Goal: Task Accomplishment & Management: Manage account settings

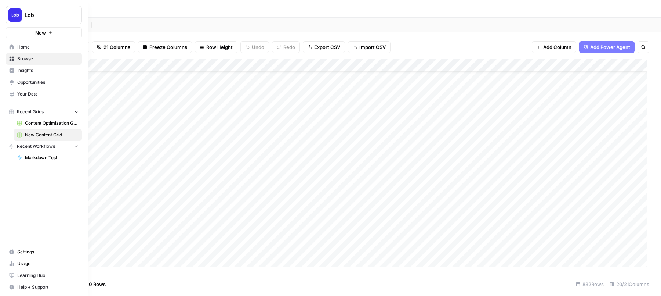
scroll to position [416, 928]
click at [11, 285] on icon "button" at bounding box center [12, 287] width 5 height 5
click at [36, 284] on span "Help + Support" at bounding box center [47, 287] width 61 height 7
click at [42, 288] on span "Help + Support" at bounding box center [47, 287] width 61 height 7
click at [43, 286] on span "Help + Support" at bounding box center [47, 287] width 61 height 7
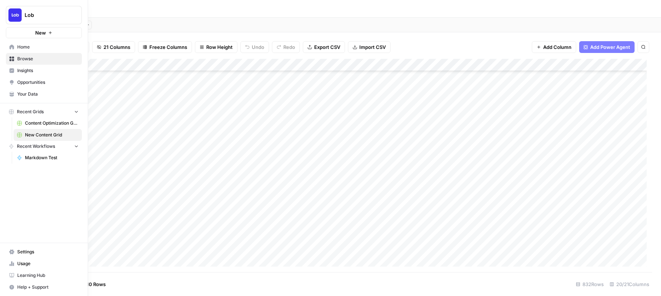
click at [43, 286] on span "Help + Support" at bounding box center [47, 287] width 61 height 7
click at [108, 282] on span "Chat & Support" at bounding box center [122, 283] width 49 height 7
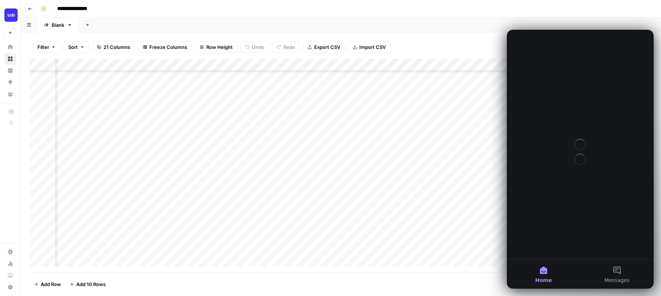
scroll to position [0, 0]
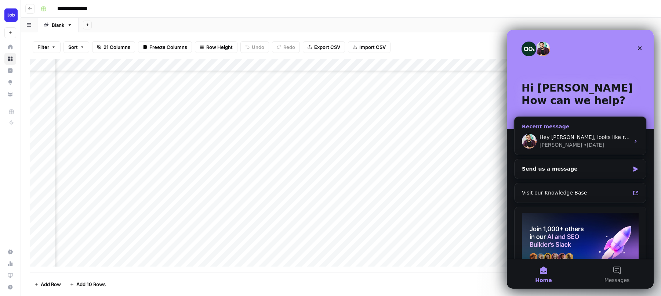
click at [565, 141] on div "Hey [PERSON_NAME], looks like row 42 has the same error as 36 where prompt is t…" at bounding box center [585, 137] width 90 height 8
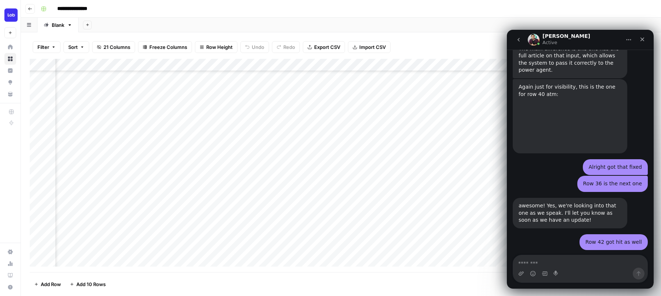
scroll to position [2675, 0]
click at [562, 266] on textarea "Message…" at bounding box center [580, 261] width 134 height 12
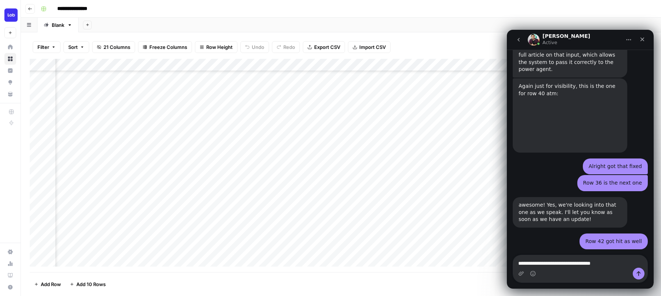
type textarea "**********"
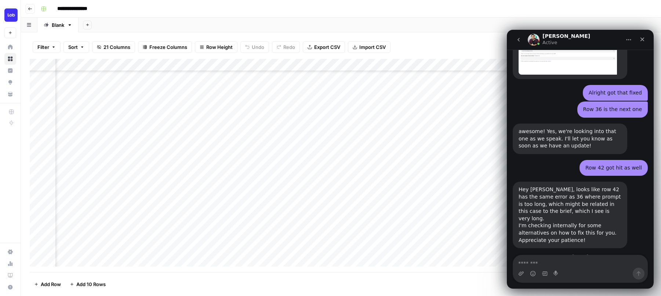
scroll to position [2750, 0]
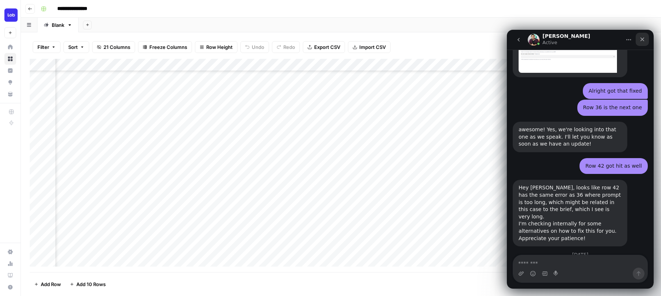
click at [644, 40] on icon "Close" at bounding box center [643, 39] width 6 height 6
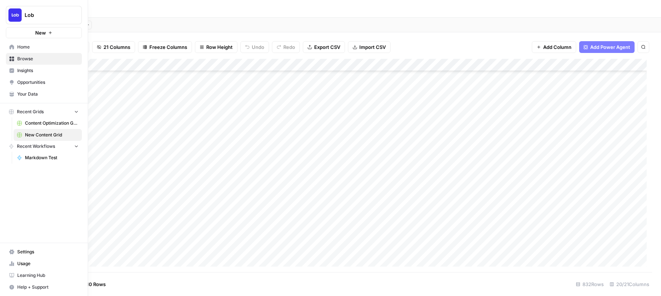
click at [8, 253] on link "Settings" at bounding box center [44, 252] width 76 height 12
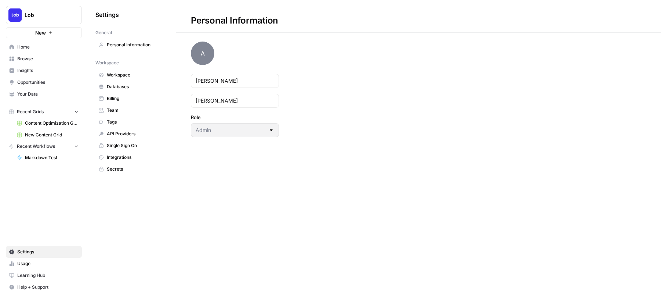
click at [116, 113] on link "Team" at bounding box center [131, 110] width 73 height 12
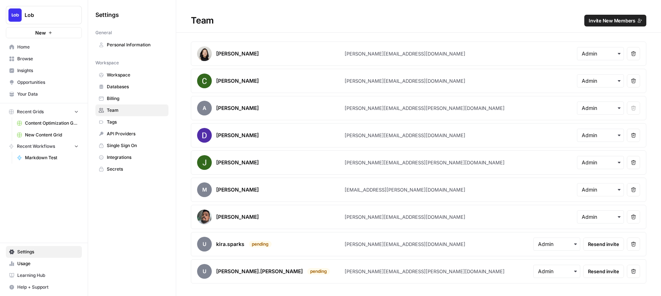
click at [656, 200] on div "[PERSON_NAME] [PERSON_NAME][EMAIL_ADDRESS][DOMAIN_NAME] Remove user [PERSON_NAM…" at bounding box center [418, 162] width 485 height 242
click at [611, 24] on span "Invite New Members" at bounding box center [612, 20] width 47 height 7
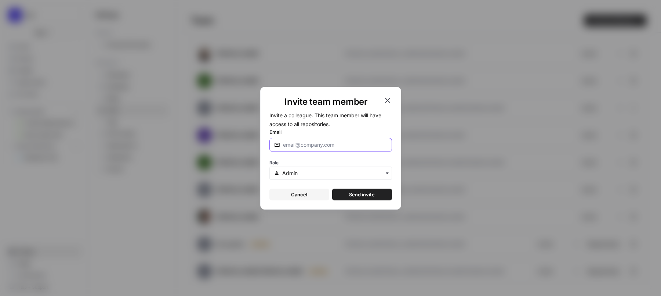
click at [360, 146] on input "Email" at bounding box center [335, 144] width 104 height 7
type input "[EMAIL_ADDRESS][DOMAIN_NAME]"
click at [378, 198] on button "Send invite" at bounding box center [362, 194] width 60 height 12
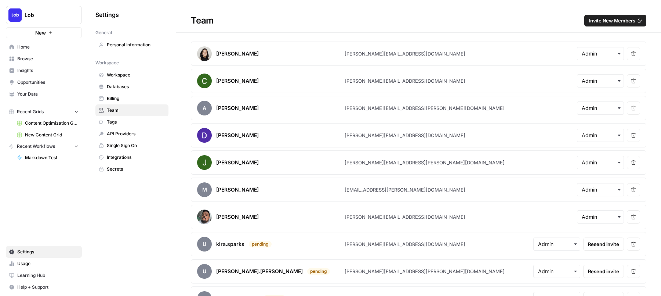
click at [631, 249] on button "Remove user" at bounding box center [633, 243] width 13 height 13
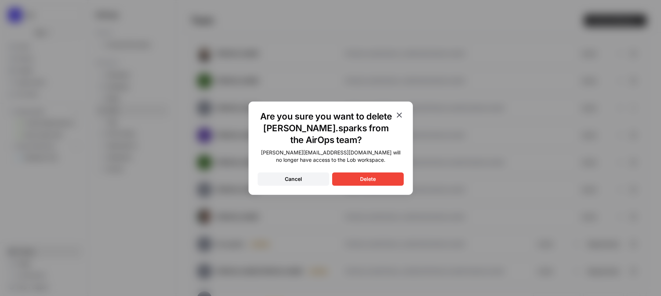
click at [398, 176] on button "Delete" at bounding box center [368, 178] width 72 height 13
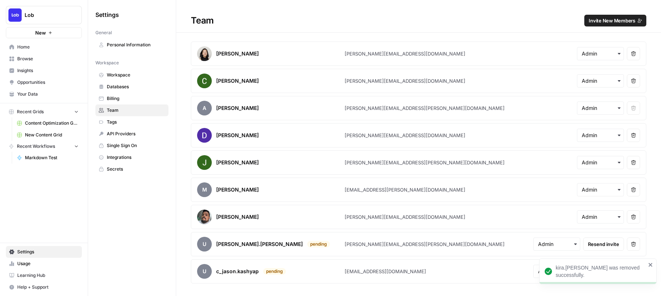
click at [636, 246] on icon "button" at bounding box center [633, 243] width 5 height 5
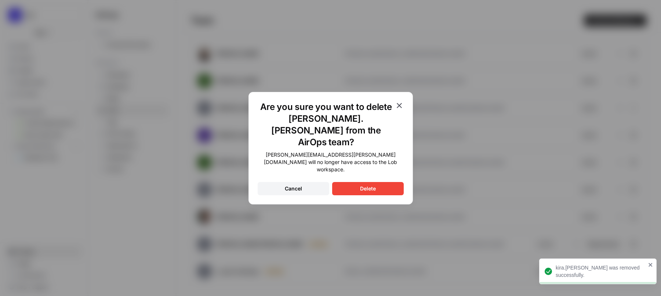
click at [381, 182] on button "Delete" at bounding box center [368, 188] width 72 height 13
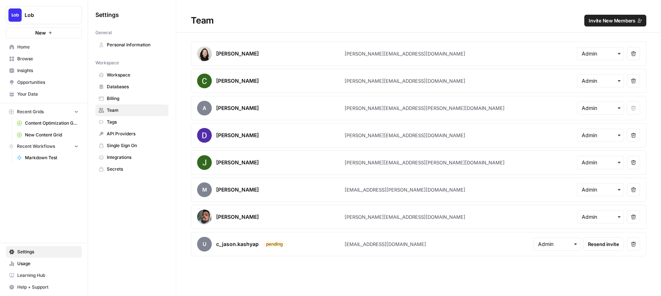
click at [32, 133] on span "New Content Grid" at bounding box center [52, 134] width 54 height 7
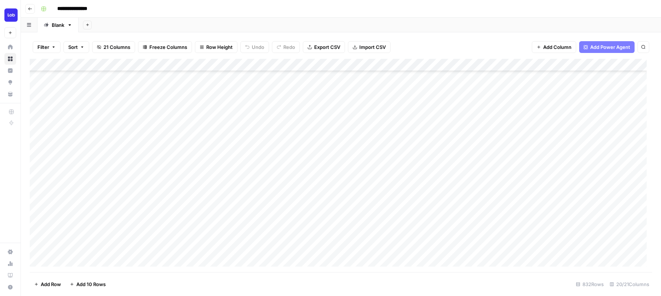
scroll to position [360, 0]
click at [567, 276] on span "Reload" at bounding box center [564, 273] width 15 height 7
